Goal: Task Accomplishment & Management: Manage account settings

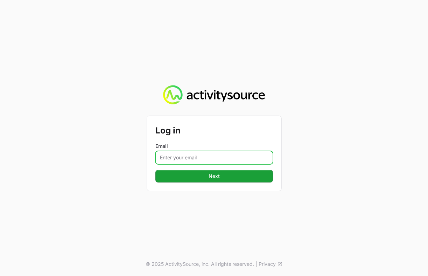
click at [185, 162] on input "Email" at bounding box center [214, 157] width 118 height 13
type input "[EMAIL_ADDRESS][DOMAIN_NAME]"
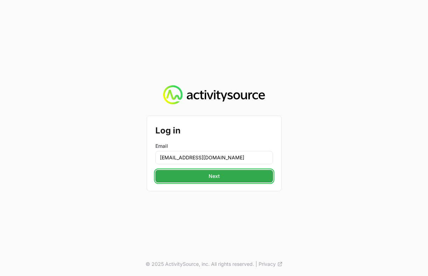
click at [214, 173] on span "Next" at bounding box center [214, 176] width 11 height 8
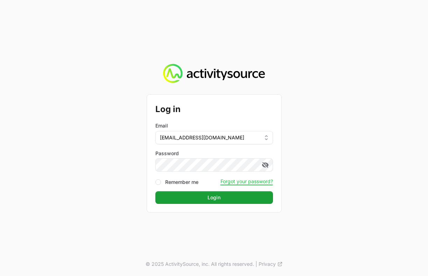
click at [161, 182] on div at bounding box center [158, 182] width 6 height 6
click at [159, 182] on input "Remember me" at bounding box center [158, 182] width 6 height 6
checkbox input "true"
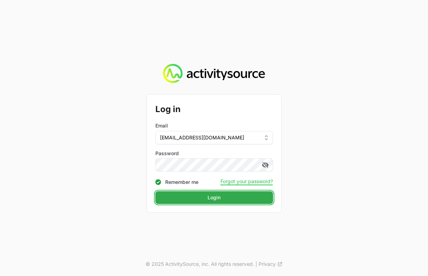
click at [178, 192] on button "Login" at bounding box center [214, 197] width 118 height 13
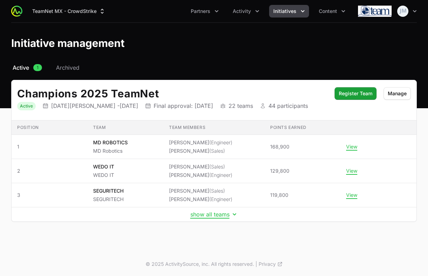
click at [200, 219] on td "show all teams" at bounding box center [214, 214] width 405 height 14
click at [207, 214] on button "show all teams" at bounding box center [214, 214] width 48 height 7
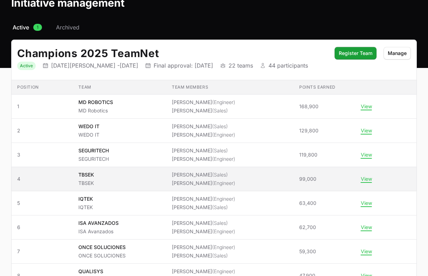
scroll to position [57, 0]
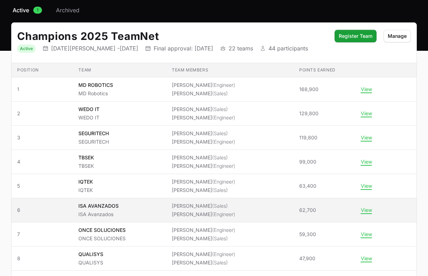
click at [136, 207] on span "ISA AVANZADOS ISA Avanzados" at bounding box center [119, 209] width 82 height 15
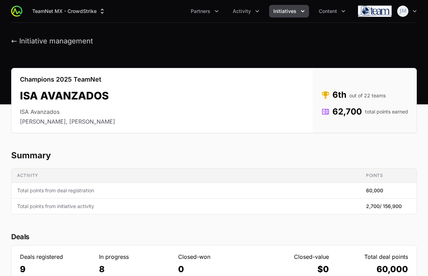
click at [295, 13] on span "Initiatives" at bounding box center [284, 11] width 23 height 7
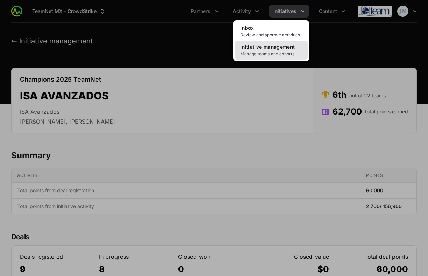
click at [273, 47] on span "Initiative management" at bounding box center [267, 47] width 54 height 6
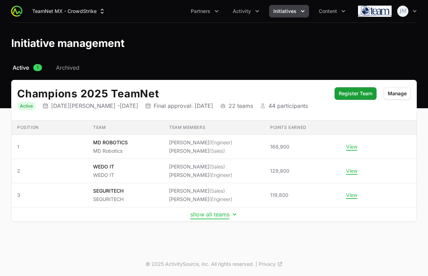
click at [205, 214] on button "show all teams" at bounding box center [214, 214] width 48 height 7
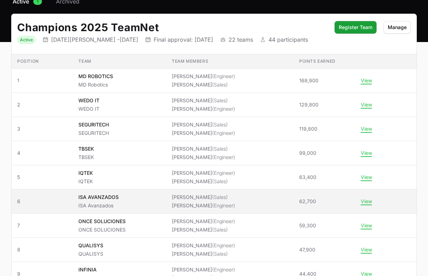
click at [200, 202] on li "[PERSON_NAME] (Engineer)" at bounding box center [203, 205] width 63 height 7
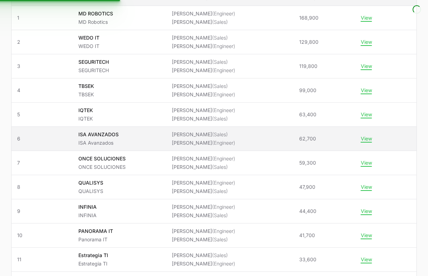
scroll to position [132, 0]
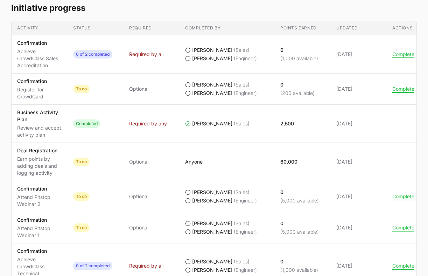
scroll to position [0, 4]
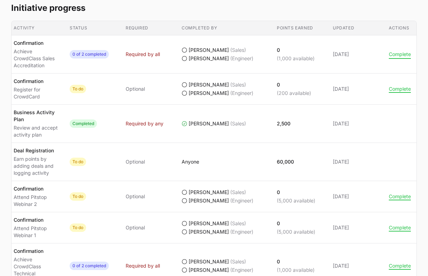
click at [398, 56] on button "Complete" at bounding box center [400, 54] width 22 height 6
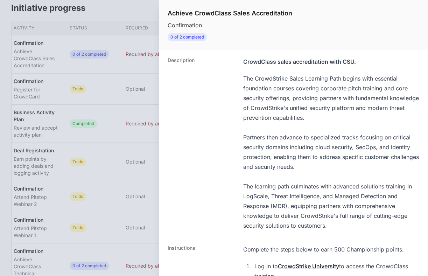
scroll to position [255, 0]
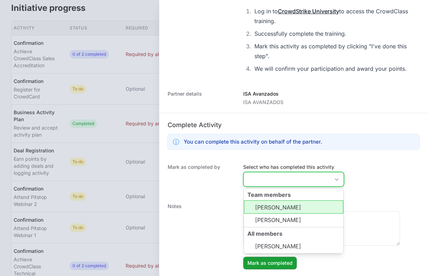
click at [298, 176] on input "Select who has completed this activity" at bounding box center [287, 179] width 86 height 14
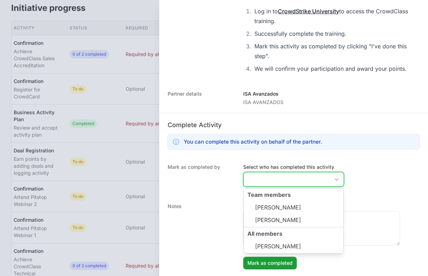
scroll to position [0, 0]
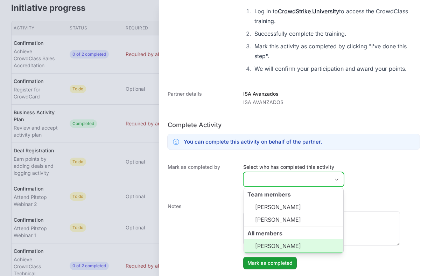
click at [277, 252] on li "[PERSON_NAME]" at bounding box center [293, 246] width 99 height 14
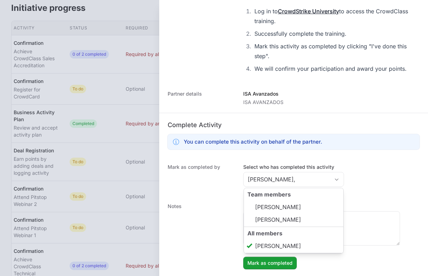
type input "[PERSON_NAME]"
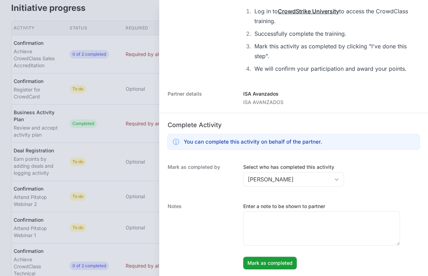
click at [247, 151] on div "Complete Activity You can complete this activity on behalf of the partner." at bounding box center [293, 135] width 269 height 44
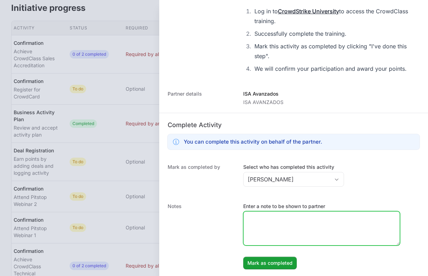
click at [266, 240] on textarea "Enter a note to be shown to partner" at bounding box center [322, 228] width 156 height 34
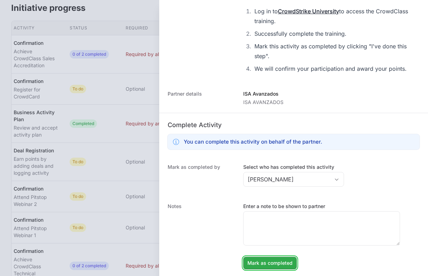
click at [268, 260] on span "Mark as completed" at bounding box center [270, 263] width 45 height 8
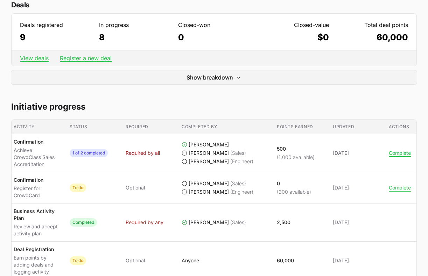
scroll to position [233, 0]
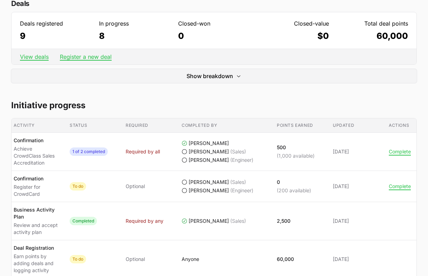
drag, startPoint x: 258, startPoint y: 141, endPoint x: 183, endPoint y: 139, distance: 75.3
click at [183, 139] on td "Completed by [PERSON_NAME] [PERSON_NAME] (Sales) [PERSON_NAME] (Engineer)" at bounding box center [223, 152] width 95 height 38
click at [285, 147] on p "500" at bounding box center [296, 147] width 38 height 7
click at [281, 148] on p "500" at bounding box center [296, 147] width 38 height 7
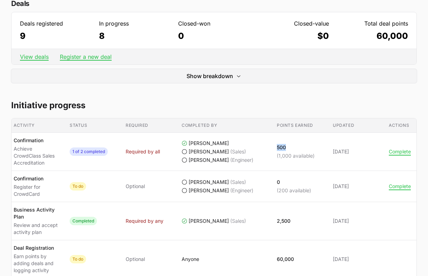
click at [281, 148] on p "500" at bounding box center [296, 147] width 38 height 7
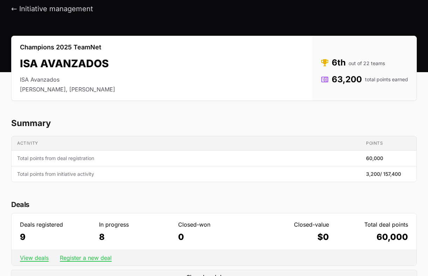
scroll to position [35, 0]
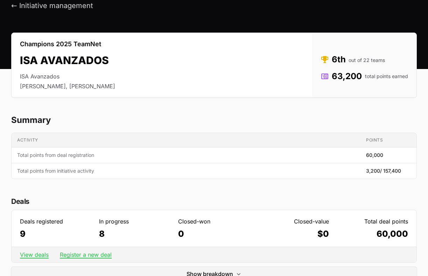
drag, startPoint x: 331, startPoint y: 57, endPoint x: 403, endPoint y: 62, distance: 72.3
click at [403, 62] on dd "6th out of 22 teams" at bounding box center [365, 59] width 88 height 11
drag, startPoint x: 332, startPoint y: 77, endPoint x: 417, endPoint y: 77, distance: 85.1
click at [391, 79] on span "total points earned" at bounding box center [386, 76] width 43 height 7
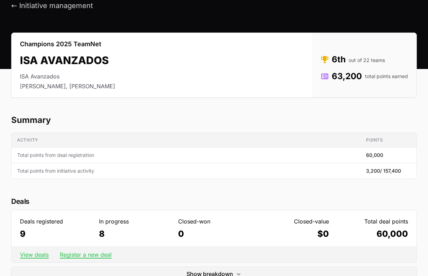
click at [391, 79] on span "total points earned" at bounding box center [386, 76] width 43 height 7
click at [351, 79] on dd "63,200 total points earned" at bounding box center [365, 76] width 88 height 11
click at [342, 62] on dd "6th out of 22 teams" at bounding box center [365, 59] width 88 height 11
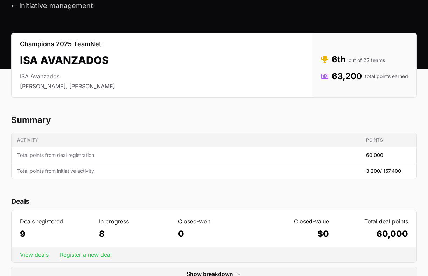
click at [342, 62] on dd "6th out of 22 teams" at bounding box center [365, 59] width 88 height 11
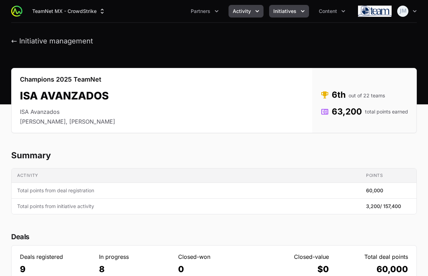
click at [260, 12] on icon "Activity menu" at bounding box center [257, 11] width 7 height 7
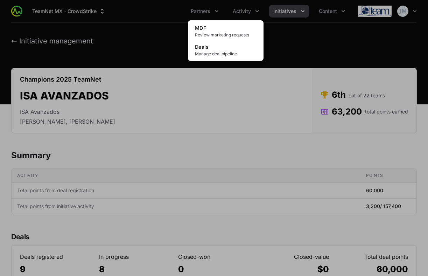
click at [287, 21] on div "Activity menu" at bounding box center [214, 138] width 428 height 276
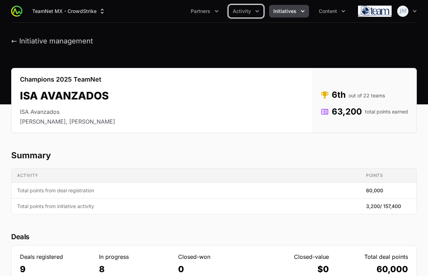
click at [294, 9] on span "Initiatives" at bounding box center [284, 11] width 23 height 7
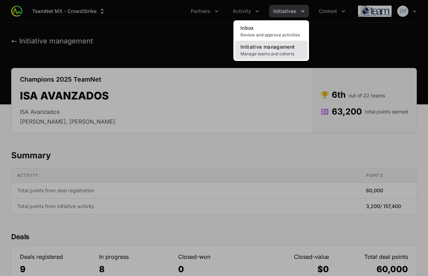
click at [267, 57] on link "Initiative management Manage teams and cohorts" at bounding box center [271, 50] width 73 height 19
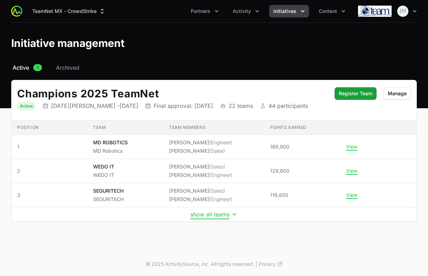
click at [216, 211] on button "show all teams" at bounding box center [214, 214] width 48 height 7
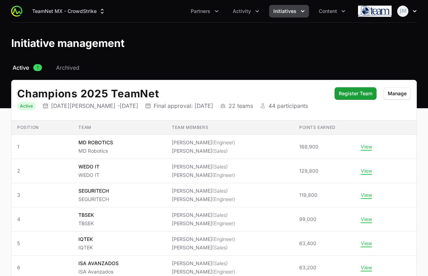
click at [406, 10] on img "button" at bounding box center [402, 11] width 11 height 11
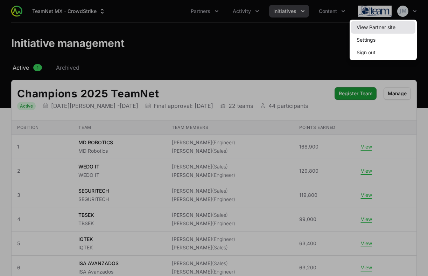
click at [378, 27] on link "View Partner site" at bounding box center [383, 27] width 64 height 13
